Goal: Contribute content: Contribute content

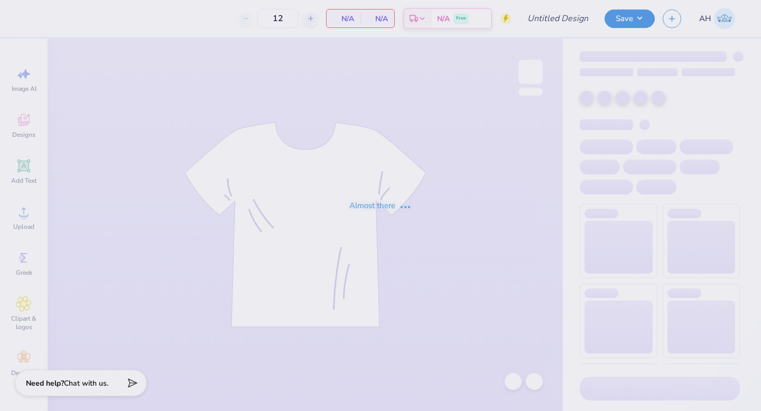
type input "Homecoming 2025"
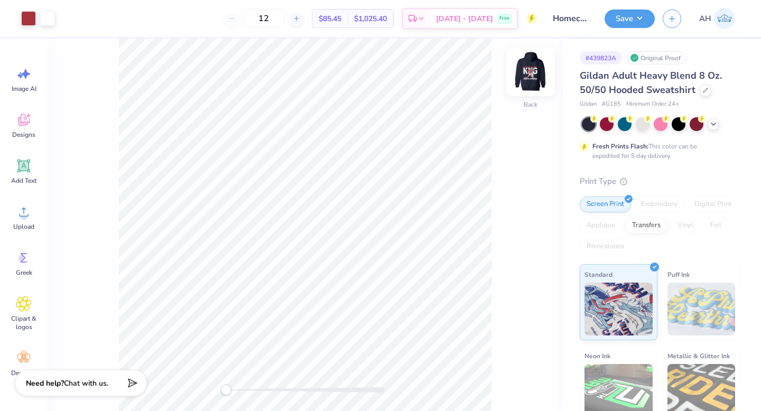
click at [534, 72] on img at bounding box center [531, 72] width 42 height 42
click at [530, 80] on img at bounding box center [531, 72] width 42 height 42
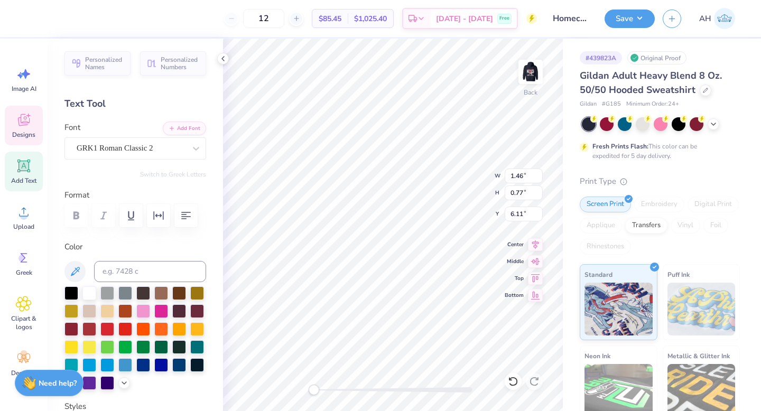
type textarea "?"
type textarea "L"
type textarea "a"
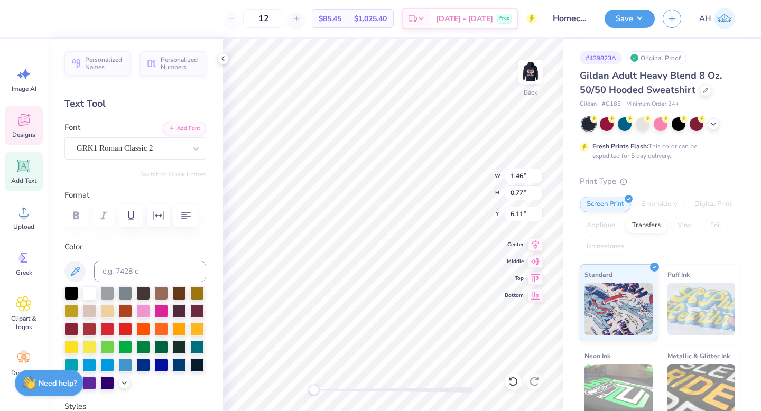
type textarea "l"
type textarea "lambda chi alpha"
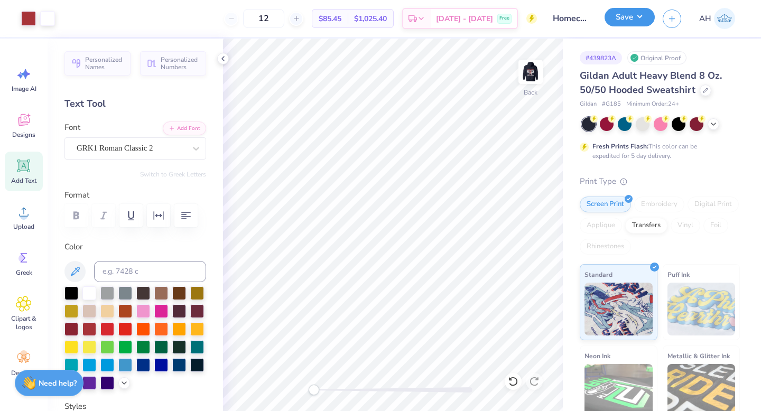
click at [623, 16] on button "Save" at bounding box center [630, 17] width 50 height 19
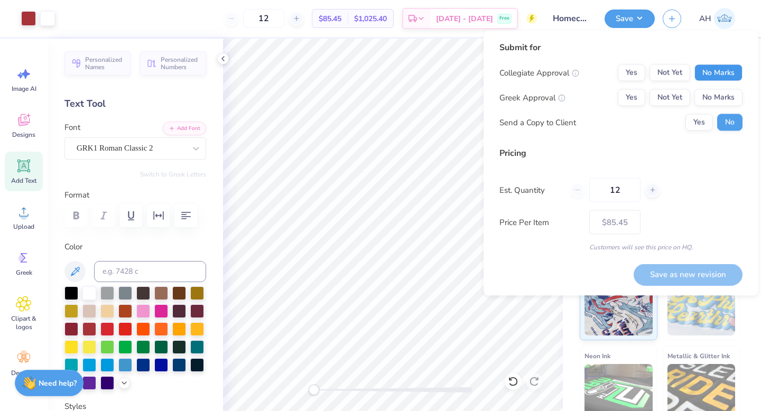
click at [726, 73] on button "No Marks" at bounding box center [719, 73] width 48 height 17
click at [624, 93] on button "Yes" at bounding box center [631, 97] width 27 height 17
click at [620, 186] on input "12" at bounding box center [615, 190] width 51 height 24
type input "120"
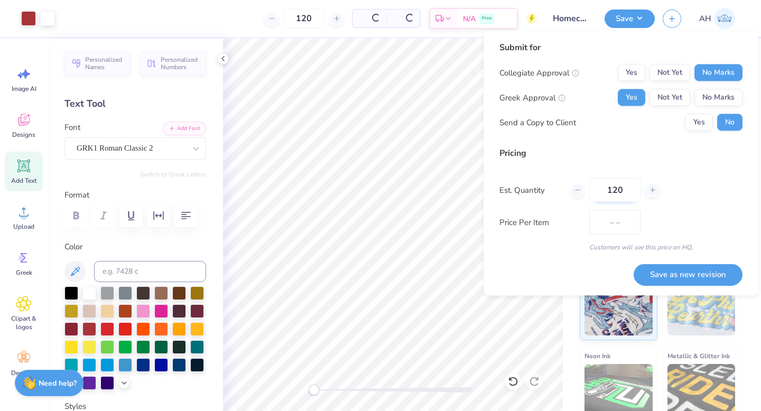
type input "$36.90"
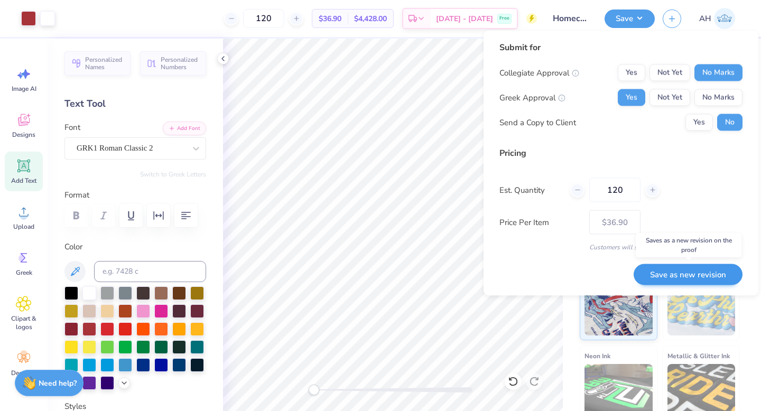
type input "120"
click at [650, 273] on button "Save as new revision" at bounding box center [688, 275] width 109 height 22
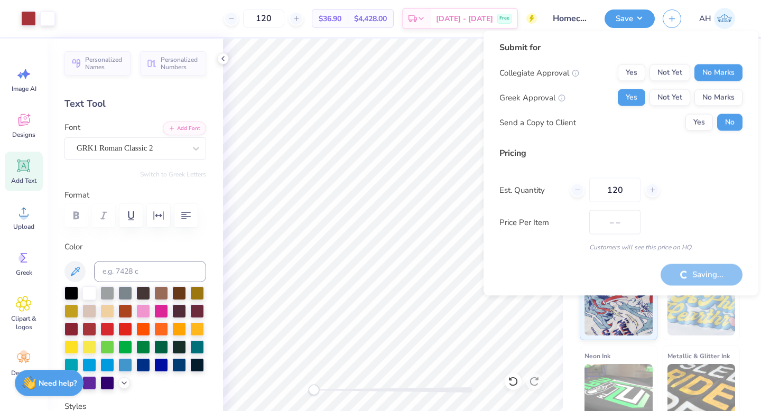
type input "$36.90"
